Goal: Find contact information: Find contact information

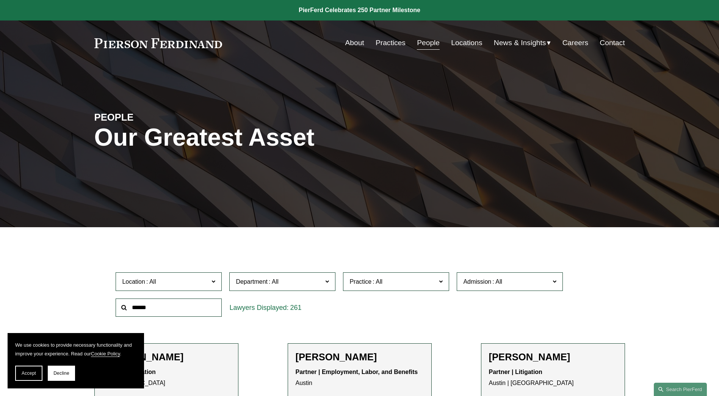
click at [213, 278] on span at bounding box center [214, 281] width 4 height 10
click at [35, 374] on span "Accept" at bounding box center [29, 372] width 14 height 5
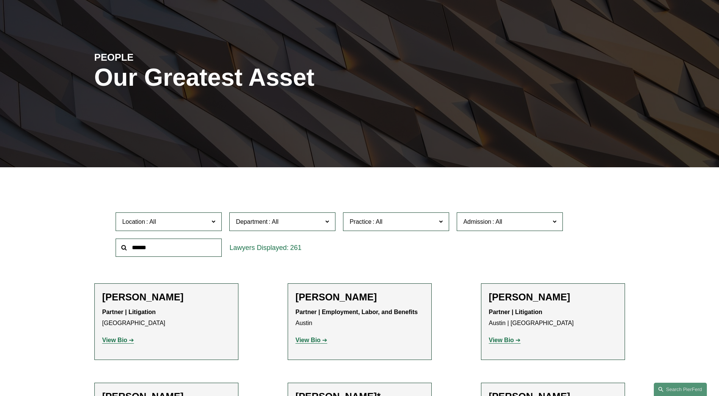
scroll to position [61, 0]
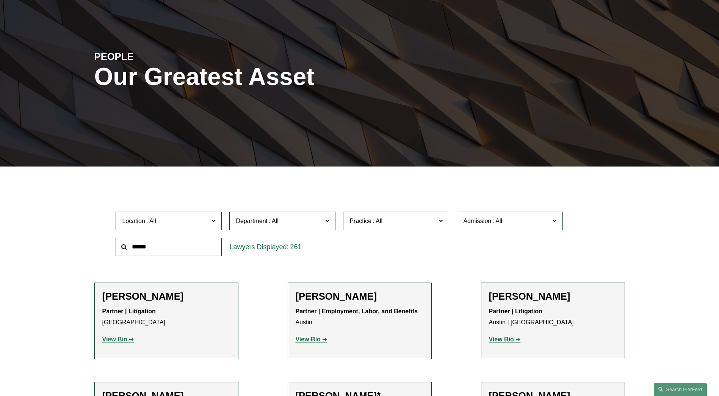
click at [161, 215] on label "Location" at bounding box center [169, 221] width 106 height 19
click at [175, 252] on input "text" at bounding box center [169, 247] width 106 height 19
type input "****"
click at [176, 250] on input "****" at bounding box center [169, 247] width 106 height 19
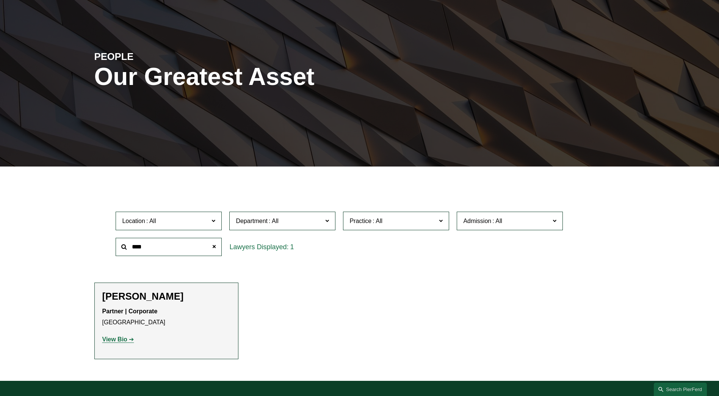
click at [159, 298] on h2 "[PERSON_NAME]" at bounding box center [166, 296] width 128 height 12
click at [115, 337] on strong "View Bio" at bounding box center [114, 339] width 25 height 6
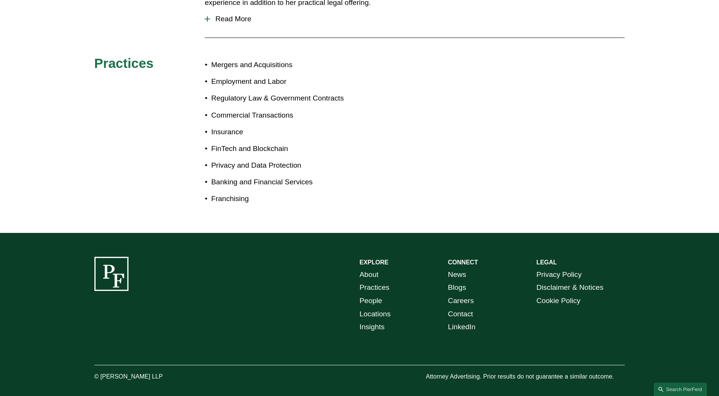
scroll to position [426, 0]
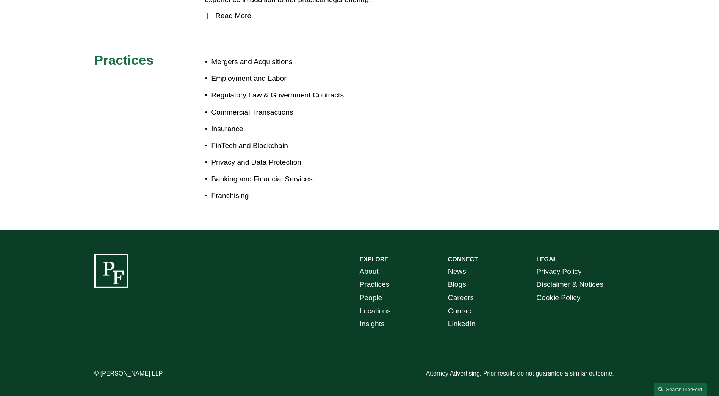
click at [364, 305] on link "Locations" at bounding box center [375, 310] width 31 height 13
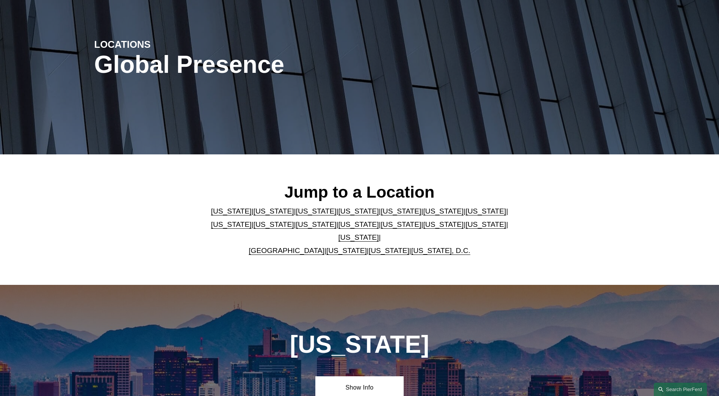
scroll to position [106, 0]
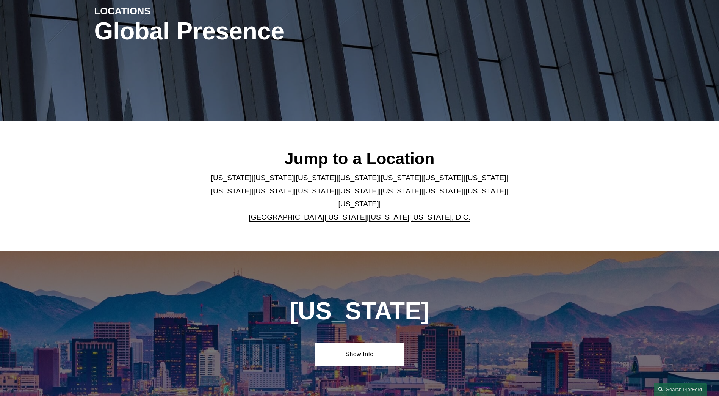
click at [295, 213] on link "[GEOGRAPHIC_DATA]" at bounding box center [287, 217] width 76 height 8
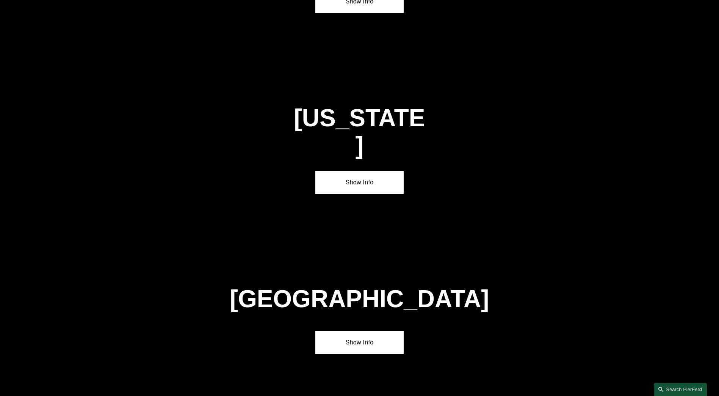
scroll to position [2754, 0]
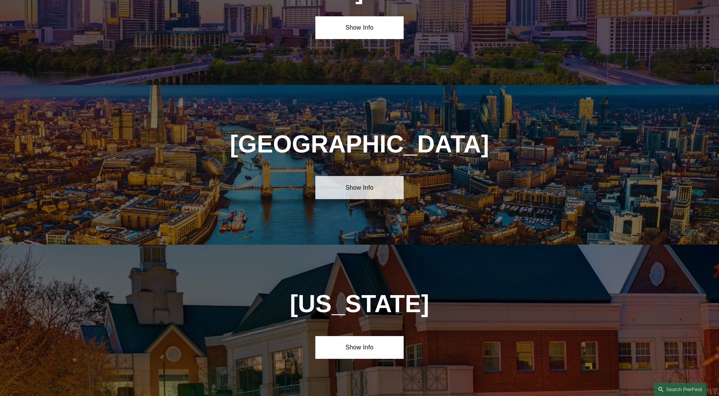
click at [376, 176] on link "Show Info" at bounding box center [359, 187] width 88 height 23
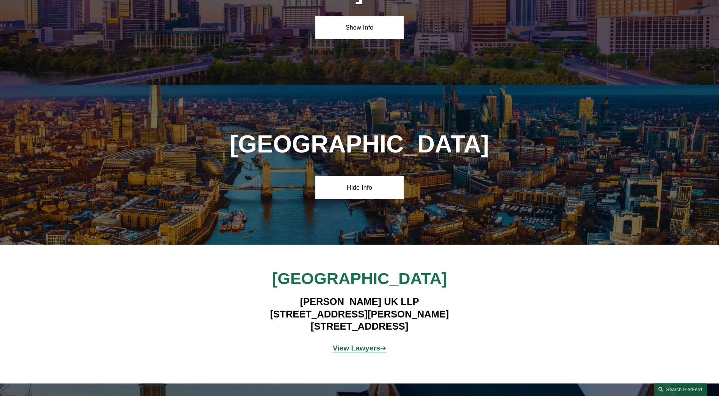
click at [359, 344] on strong "View Lawyers" at bounding box center [357, 348] width 48 height 8
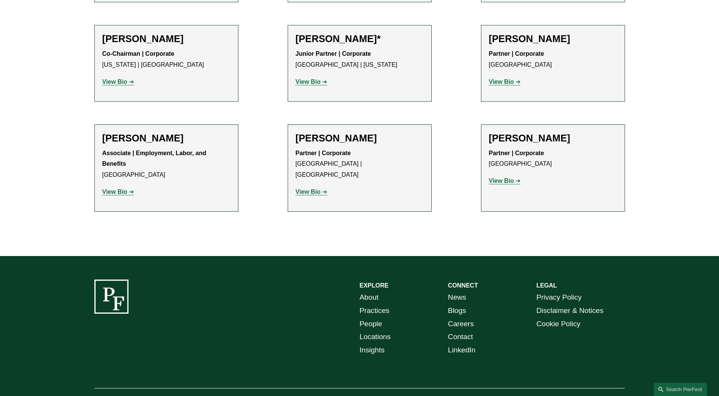
scroll to position [881, 0]
